Goal: Find specific page/section: Find specific page/section

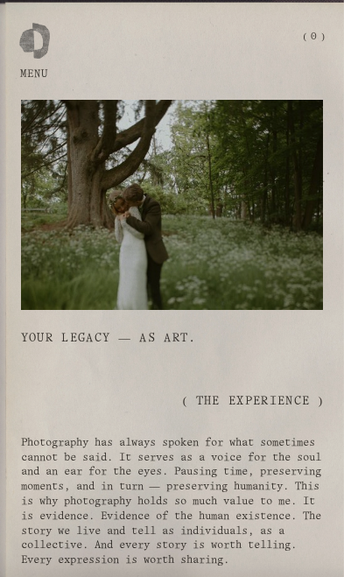
click at [51, 49] on button "Open Menu Close Menu" at bounding box center [34, 37] width 41 height 32
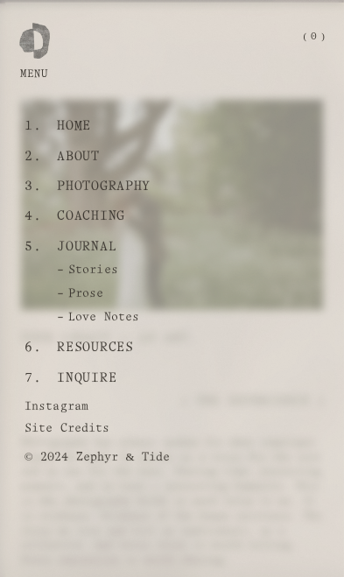
click at [87, 136] on link "Home" at bounding box center [74, 126] width 47 height 30
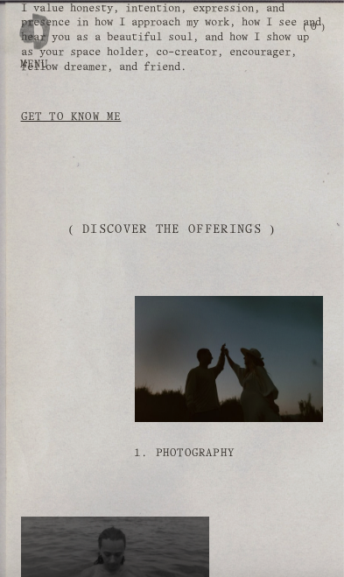
scroll to position [1111, 0]
click at [44, 43] on div at bounding box center [34, 27] width 31 height 31
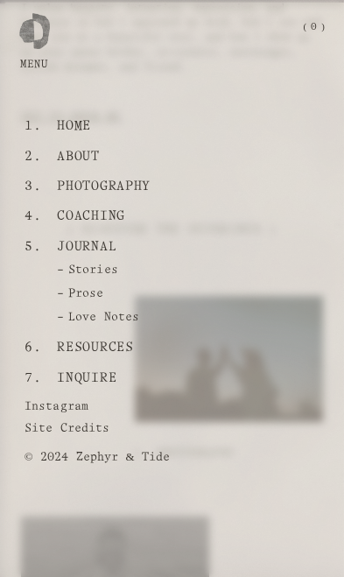
click at [106, 262] on link "Journal" at bounding box center [87, 247] width 73 height 30
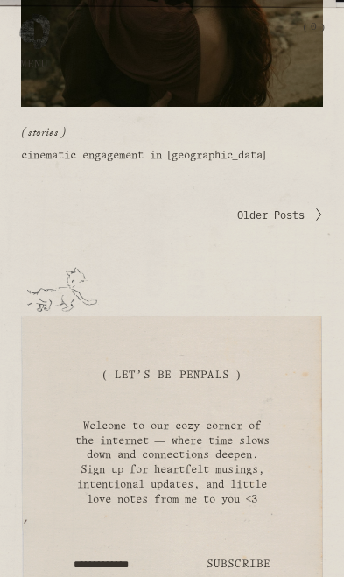
scroll to position [4981, 0]
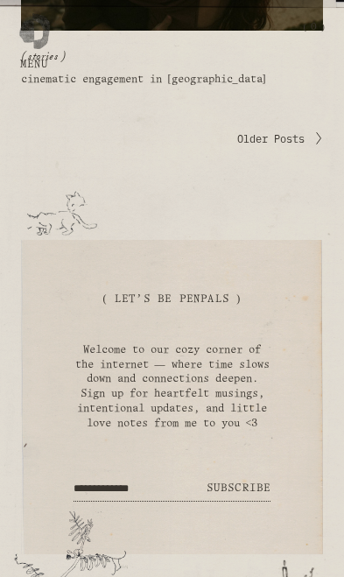
click at [212, 292] on h2 "( Let's Be Penpals )" at bounding box center [173, 299] width 198 height 15
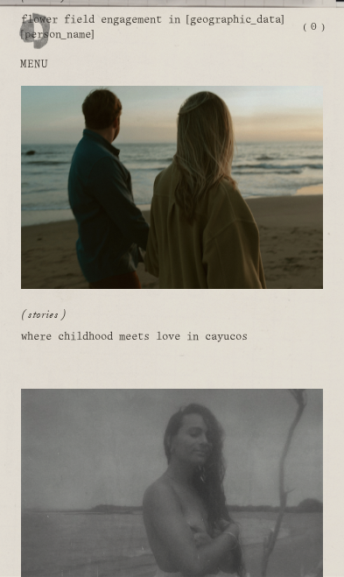
scroll to position [4133, 0]
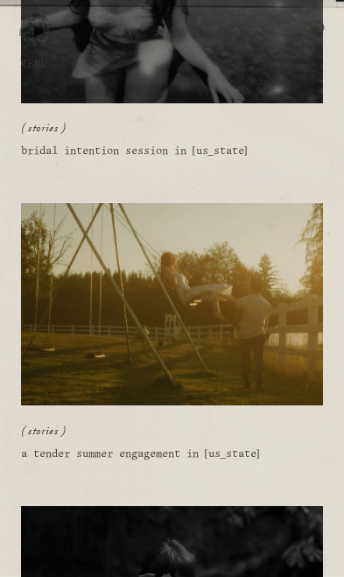
click at [46, 35] on div at bounding box center [34, 27] width 31 height 31
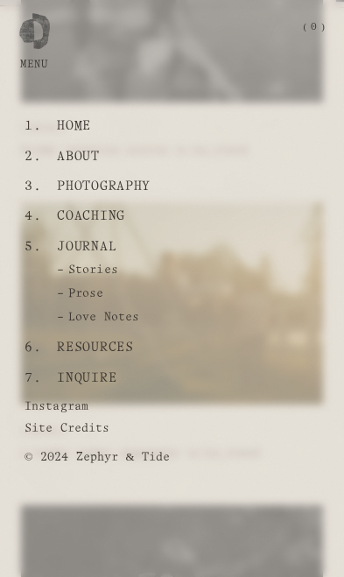
click at [103, 381] on link "Inquire" at bounding box center [87, 378] width 73 height 30
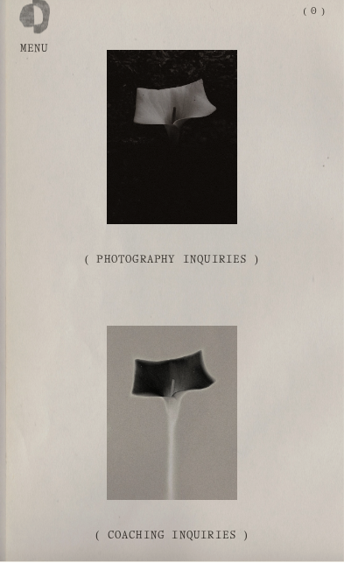
scroll to position [53, 0]
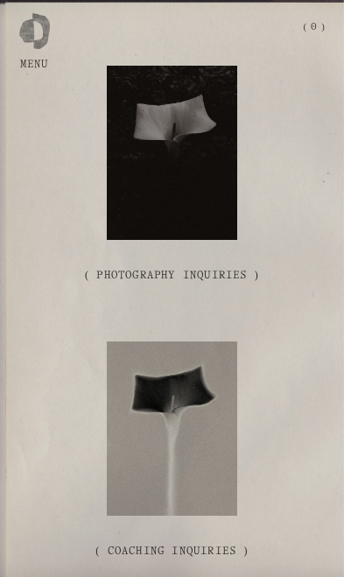
click at [189, 178] on div at bounding box center [172, 153] width 130 height 174
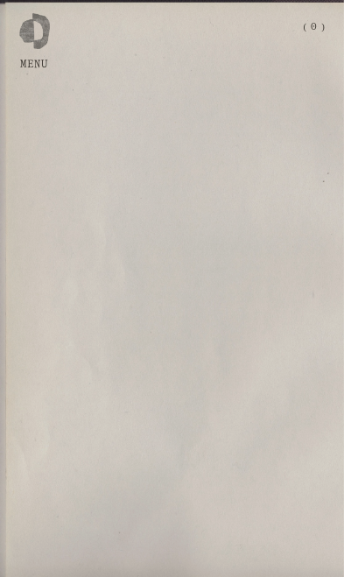
scroll to position [528, 0]
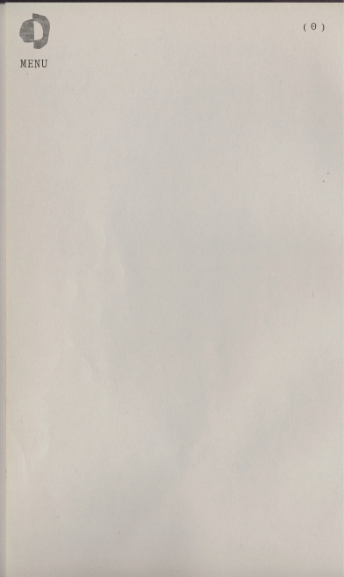
scroll to position [637, 0]
